Goal: Transaction & Acquisition: Purchase product/service

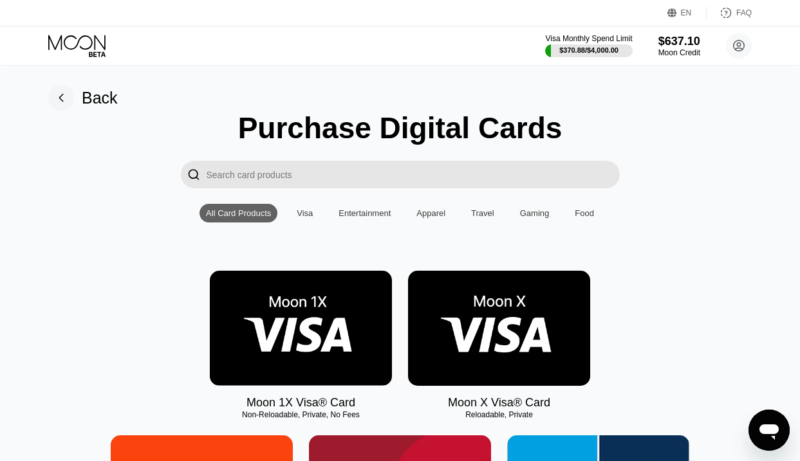
click at [345, 304] on img at bounding box center [301, 328] width 182 height 115
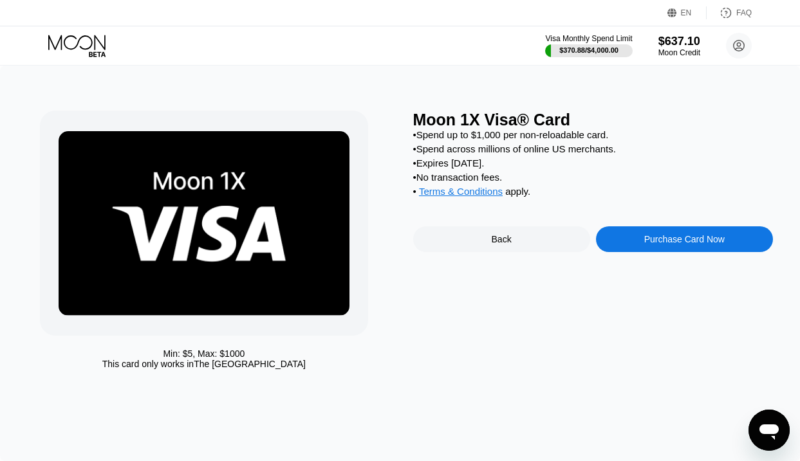
click at [644, 236] on div "Purchase Card Now" at bounding box center [684, 239] width 80 height 10
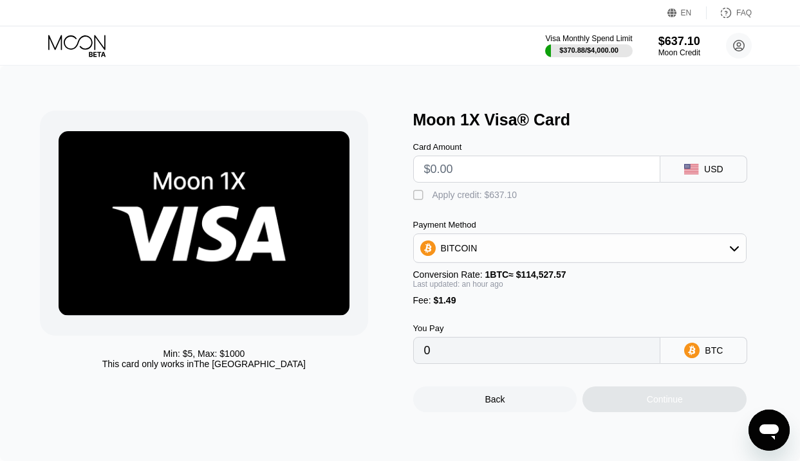
click at [502, 169] on input "text" at bounding box center [537, 169] width 226 height 26
type input "$1"
type input "0.00002205"
type input "$19"
type input "0.00018137"
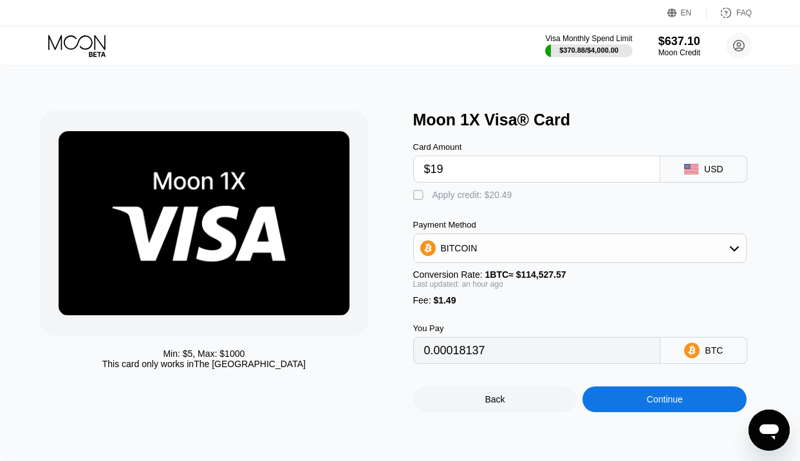
type input "$190"
type input "0.00169497"
type input "$190"
click at [493, 198] on div "Apply credit: $191.49" at bounding box center [474, 195] width 85 height 10
type input "0"
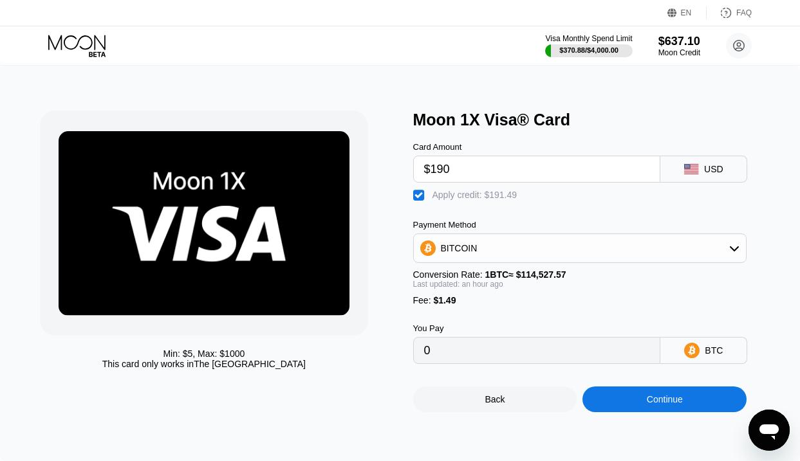
click at [647, 405] on div "Continue" at bounding box center [664, 399] width 36 height 10
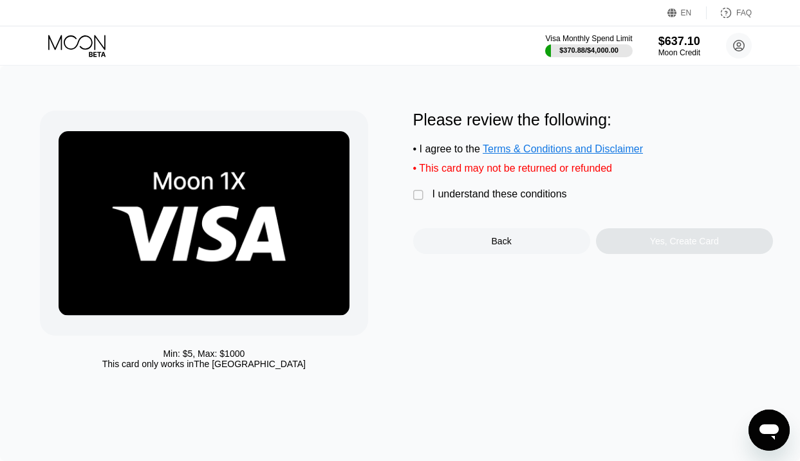
click at [511, 198] on div "I understand these conditions" at bounding box center [499, 194] width 134 height 12
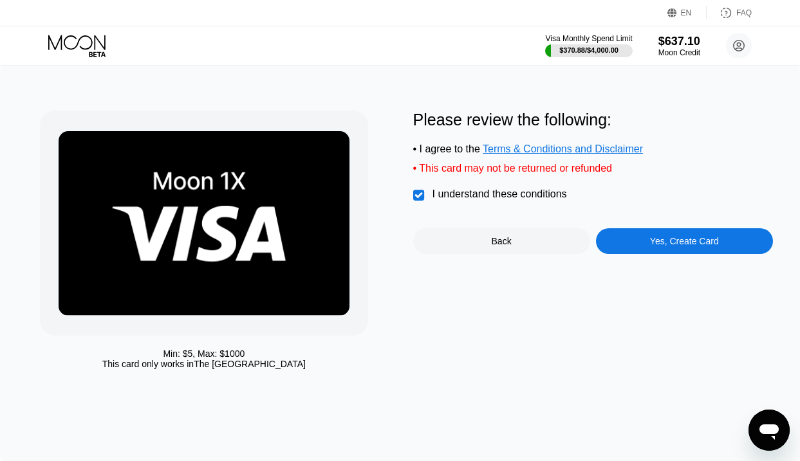
click at [673, 245] on div "Yes, Create Card" at bounding box center [684, 241] width 69 height 10
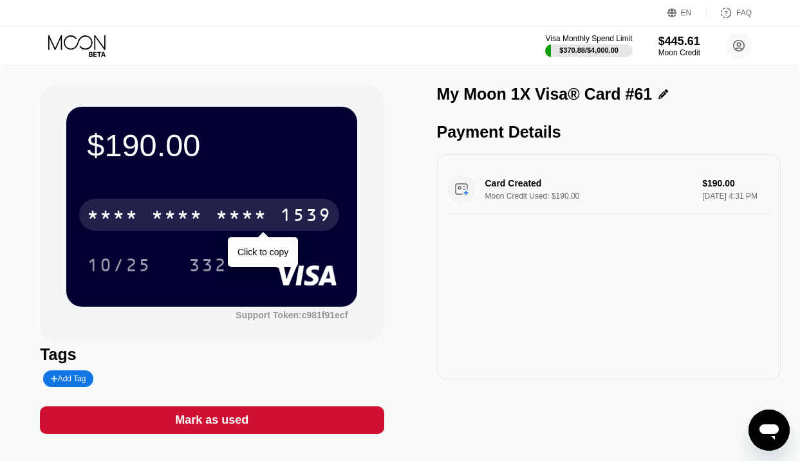
click at [277, 215] on div "* * * * * * * * * * * * 1539" at bounding box center [209, 215] width 260 height 32
click at [277, 215] on div "[CREDIT_CARD_NUMBER]" at bounding box center [209, 215] width 260 height 32
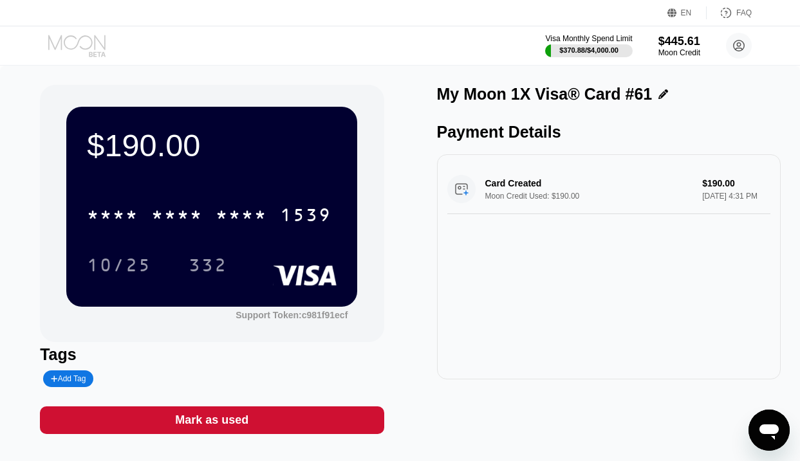
click at [75, 44] on icon at bounding box center [78, 46] width 60 height 23
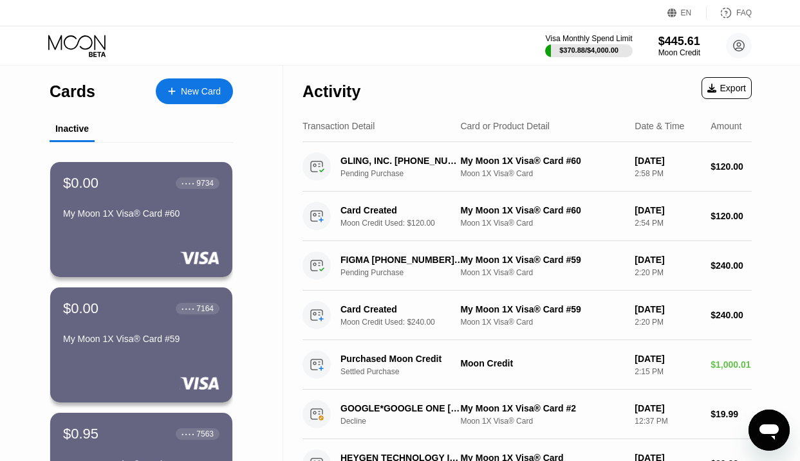
click at [201, 91] on div "New Card" at bounding box center [201, 91] width 40 height 11
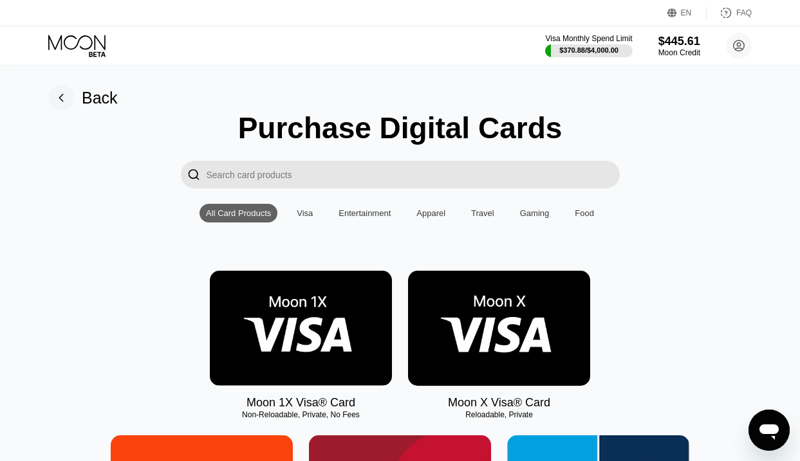
click at [328, 284] on img at bounding box center [301, 328] width 182 height 115
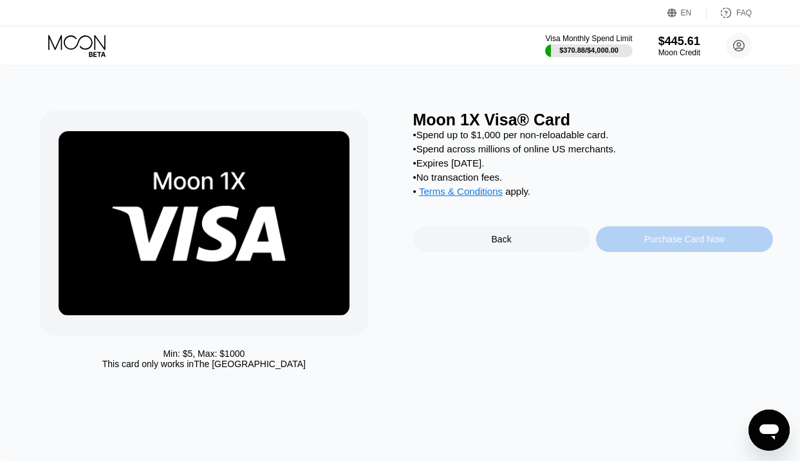
click at [638, 235] on div "Purchase Card Now" at bounding box center [684, 239] width 177 height 26
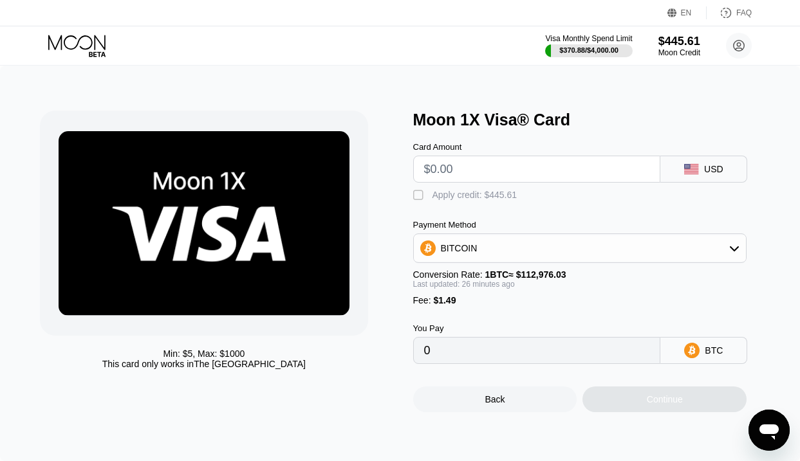
drag, startPoint x: 506, startPoint y: 169, endPoint x: 506, endPoint y: 158, distance: 10.3
click at [506, 169] on input "text" at bounding box center [537, 169] width 226 height 26
type input "$3"
type input "0.00003975"
type input "$36"
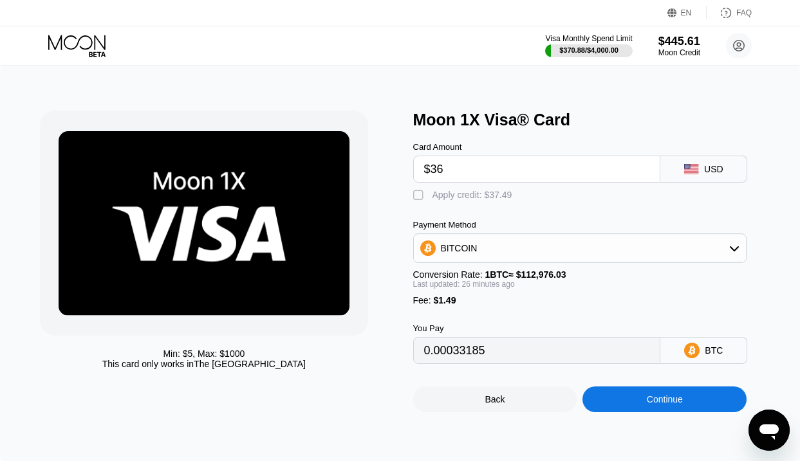
type input "0.00033192"
type input "$36"
click at [480, 195] on div "Apply credit: $37.49" at bounding box center [472, 195] width 80 height 10
type input "0"
click at [639, 397] on div "Continue" at bounding box center [664, 400] width 164 height 26
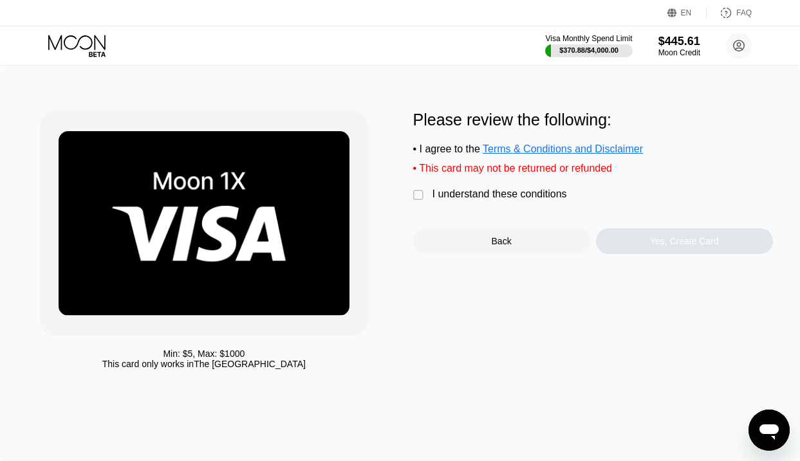
click at [501, 202] on div " I understand these conditions" at bounding box center [493, 195] width 160 height 14
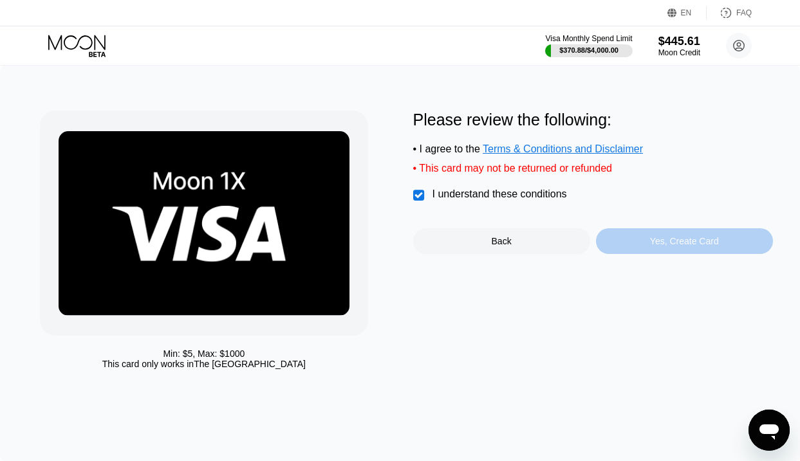
click at [625, 241] on div "Yes, Create Card" at bounding box center [684, 241] width 177 height 26
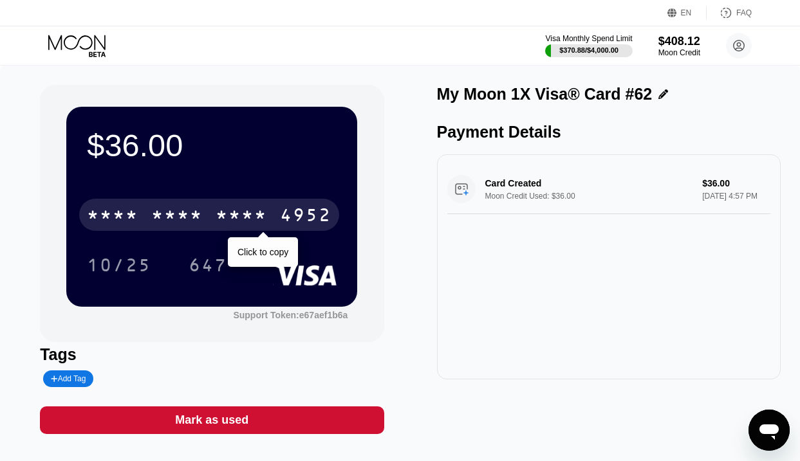
click at [199, 212] on div "* * * *" at bounding box center [176, 216] width 51 height 21
click at [199, 212] on div "6500" at bounding box center [176, 216] width 51 height 21
click at [199, 212] on div "* * * *" at bounding box center [176, 216] width 51 height 21
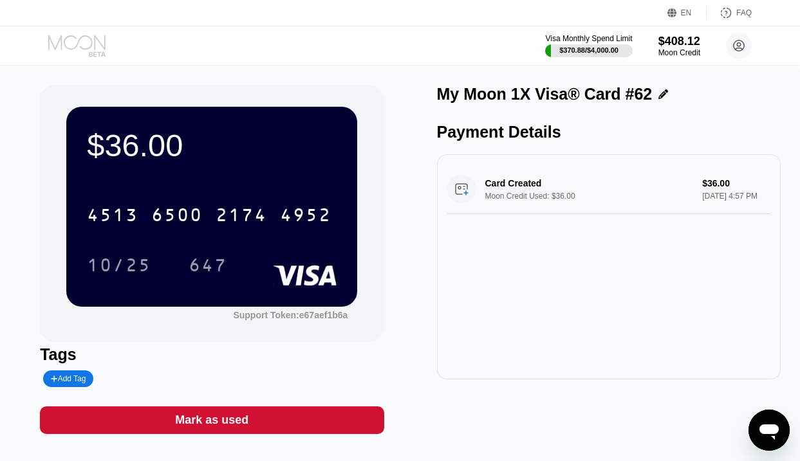
click at [74, 42] on icon at bounding box center [78, 46] width 60 height 23
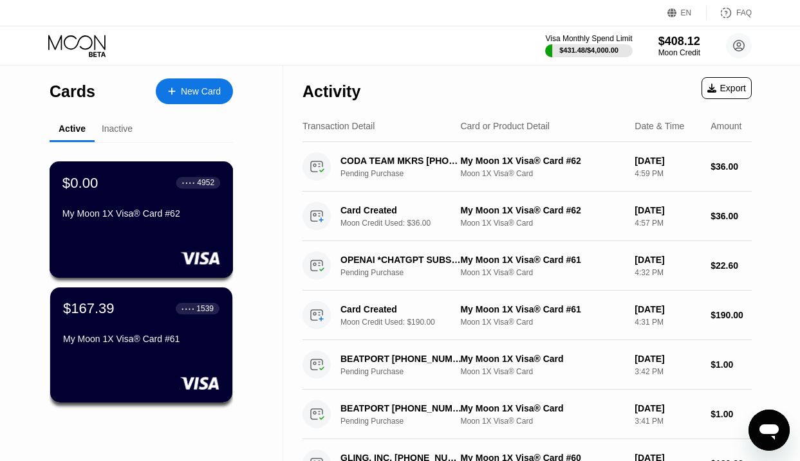
click at [152, 242] on div "$0.00 ● ● ● ● 4952 My Moon 1X Visa® Card #62" at bounding box center [142, 219] width 184 height 116
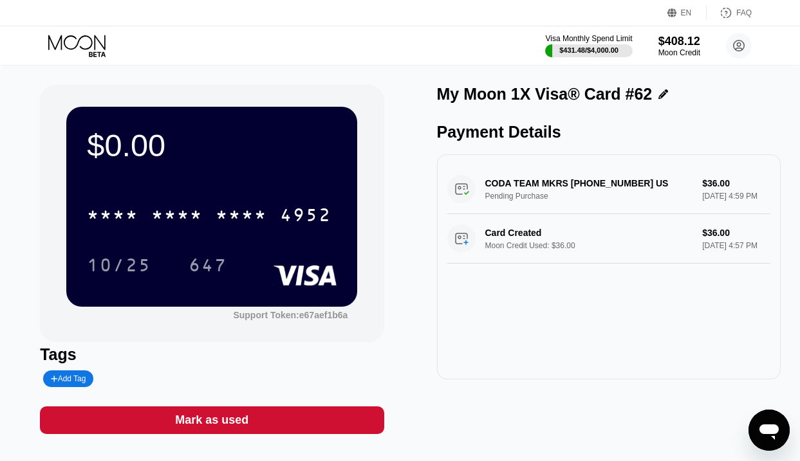
click at [206, 435] on div "$0.00 * * * * * * * * * * * * 4952 10/25 647 Support Token: e67aef1b6a Tags Add…" at bounding box center [400, 266] width 800 height 401
click at [218, 421] on div "Mark as used" at bounding box center [211, 420] width 73 height 15
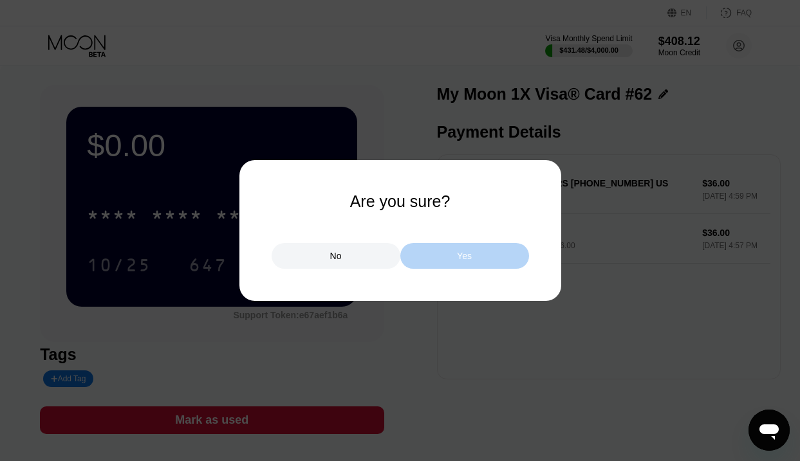
click at [448, 256] on div "Yes" at bounding box center [464, 256] width 129 height 26
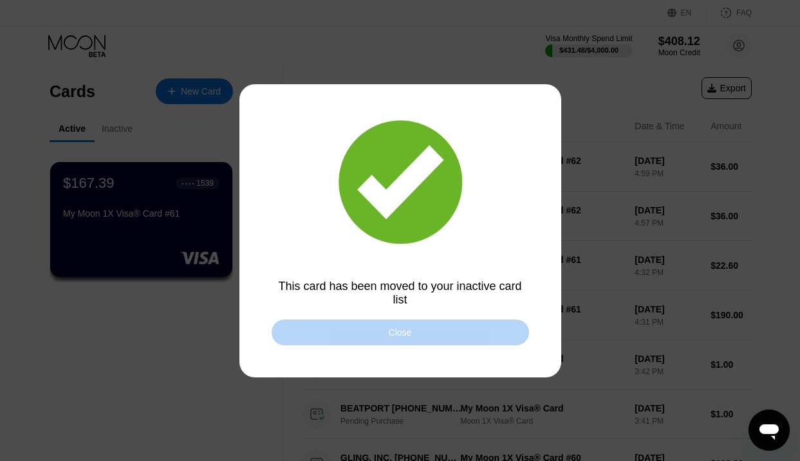
click at [305, 340] on div "Close" at bounding box center [399, 333] width 257 height 26
